Goal: Task Accomplishment & Management: Use online tool/utility

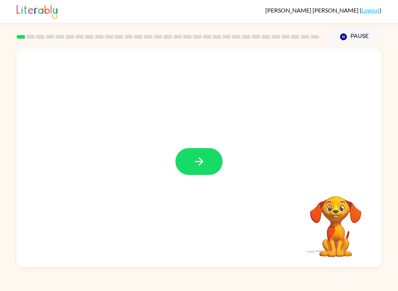
click at [212, 158] on button "button" at bounding box center [198, 161] width 47 height 27
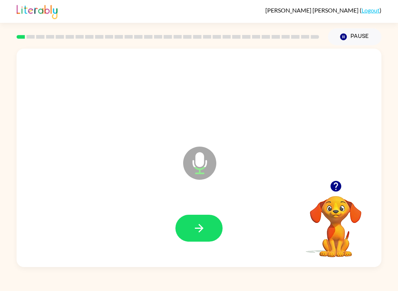
click at [188, 233] on button "button" at bounding box center [198, 228] width 47 height 27
click at [209, 234] on button "button" at bounding box center [198, 228] width 47 height 27
click at [208, 233] on button "button" at bounding box center [198, 228] width 47 height 27
click at [211, 234] on button "button" at bounding box center [198, 228] width 47 height 27
click at [203, 227] on icon "button" at bounding box center [199, 228] width 13 height 13
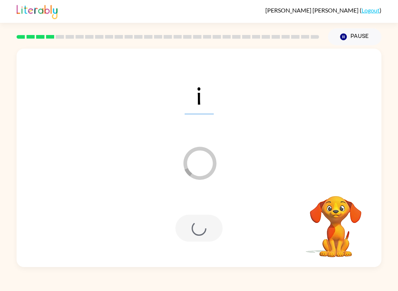
click at [196, 243] on div at bounding box center [199, 228] width 350 height 63
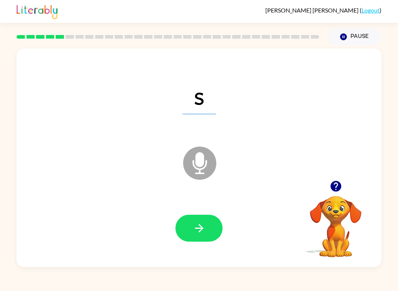
click at [210, 229] on button "button" at bounding box center [198, 228] width 47 height 27
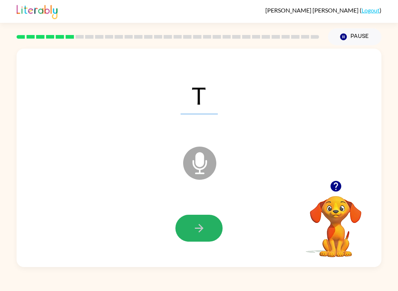
click at [205, 227] on icon "button" at bounding box center [199, 228] width 13 height 13
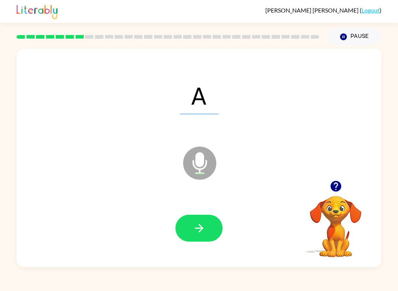
click at [206, 223] on button "button" at bounding box center [198, 228] width 47 height 27
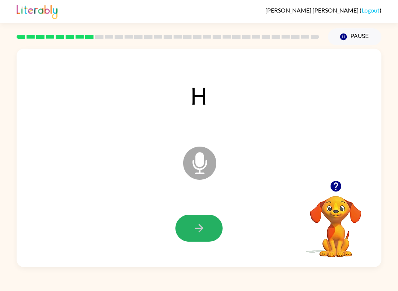
click at [206, 227] on button "button" at bounding box center [198, 228] width 47 height 27
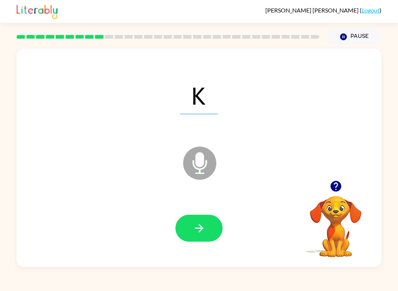
click at [214, 229] on button "button" at bounding box center [198, 228] width 47 height 27
click at [213, 235] on button "button" at bounding box center [198, 228] width 47 height 27
click at [202, 234] on icon "button" at bounding box center [199, 228] width 13 height 13
click at [203, 234] on icon "button" at bounding box center [199, 228] width 13 height 13
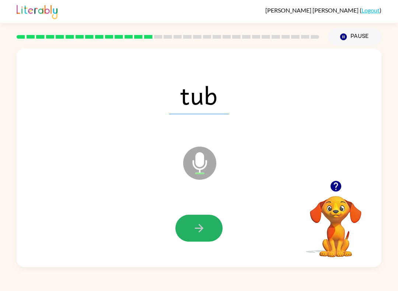
click at [207, 227] on button "button" at bounding box center [198, 228] width 47 height 27
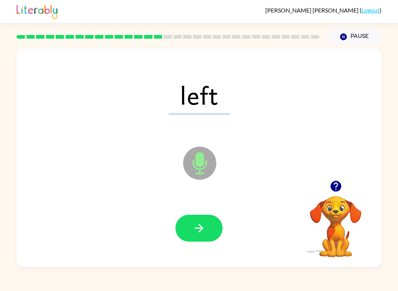
click at [202, 227] on icon "button" at bounding box center [199, 228] width 13 height 13
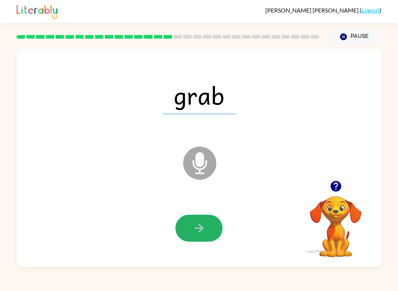
click at [209, 227] on button "button" at bounding box center [198, 228] width 47 height 27
click at [214, 227] on button "button" at bounding box center [198, 228] width 47 height 27
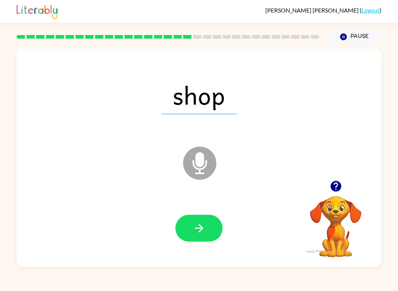
click at [203, 226] on icon "button" at bounding box center [199, 228] width 13 height 13
click at [205, 229] on icon "button" at bounding box center [199, 228] width 13 height 13
click at [215, 227] on button "button" at bounding box center [198, 228] width 47 height 27
click at [194, 226] on icon "button" at bounding box center [199, 228] width 13 height 13
click at [205, 230] on icon "button" at bounding box center [199, 228] width 13 height 13
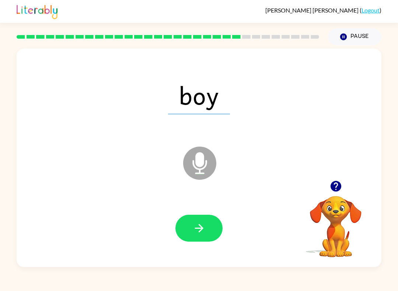
click at [200, 226] on icon "button" at bounding box center [199, 228] width 8 height 8
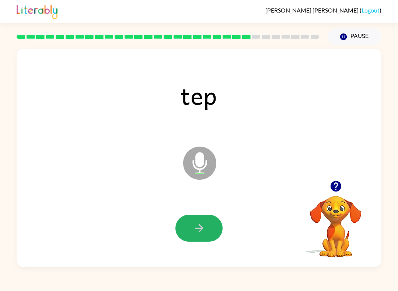
click at [209, 224] on button "button" at bounding box center [198, 228] width 47 height 27
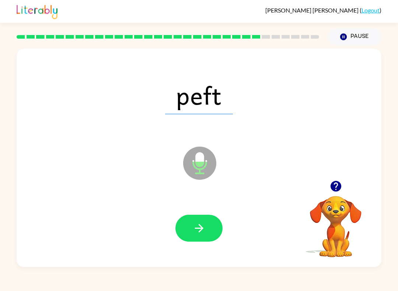
click at [214, 230] on button "button" at bounding box center [198, 228] width 47 height 27
click at [211, 236] on button "button" at bounding box center [198, 228] width 47 height 27
click at [220, 222] on button "button" at bounding box center [198, 228] width 47 height 27
click at [210, 220] on button "button" at bounding box center [198, 228] width 47 height 27
click at [214, 229] on button "button" at bounding box center [198, 228] width 47 height 27
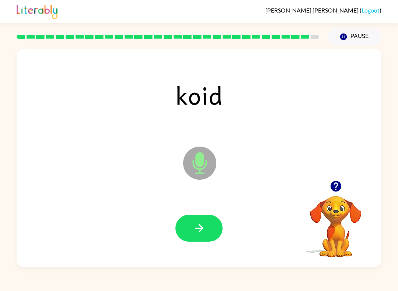
click at [208, 223] on button "button" at bounding box center [198, 228] width 47 height 27
